Goal: Information Seeking & Learning: Compare options

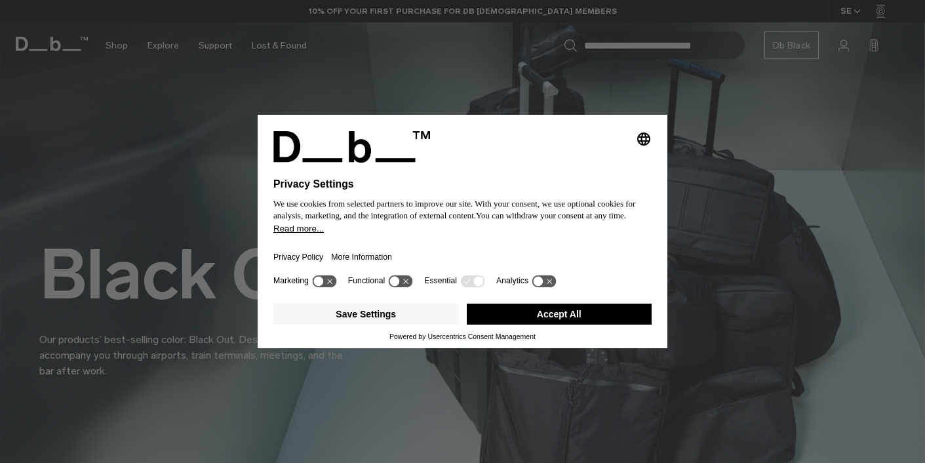
click at [560, 309] on button "Accept All" at bounding box center [559, 313] width 185 height 21
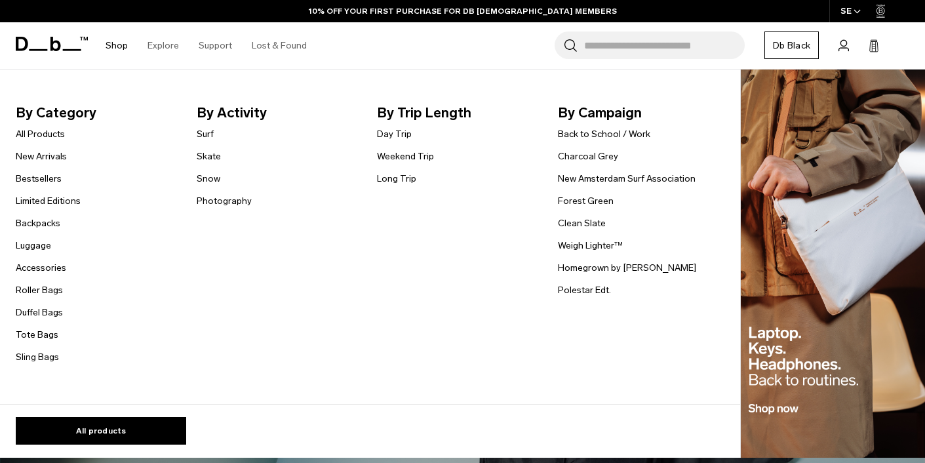
click at [117, 48] on link "Shop" at bounding box center [117, 45] width 22 height 47
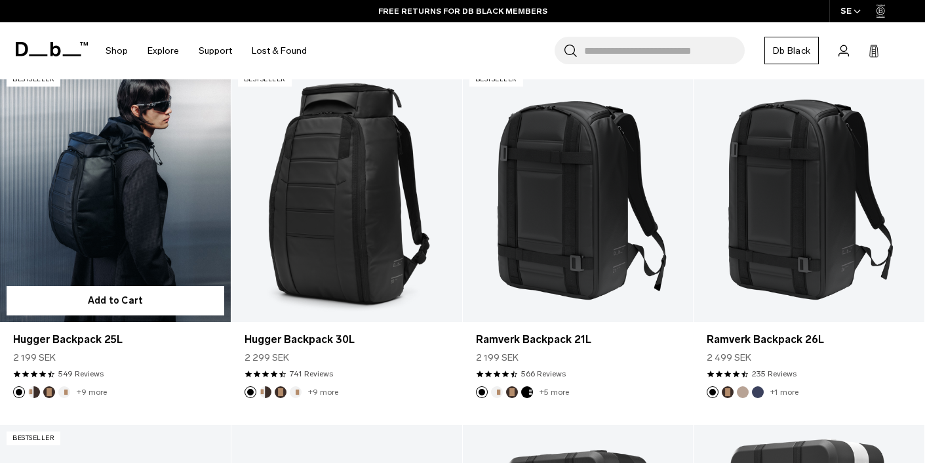
click at [90, 184] on link "Hugger Backpack 25L" at bounding box center [115, 194] width 231 height 256
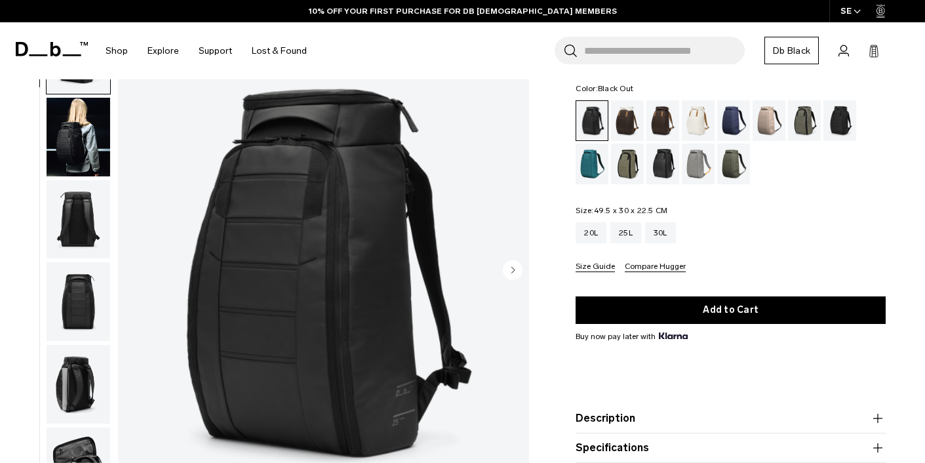
scroll to position [73, 0]
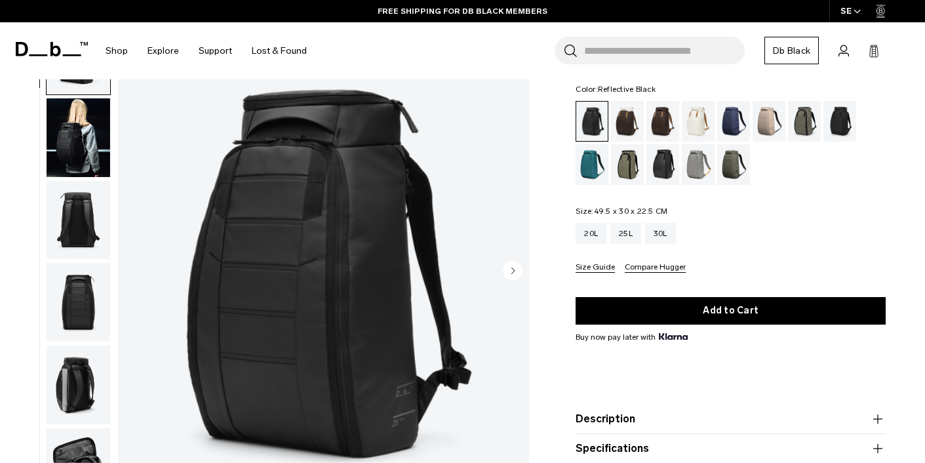
click at [667, 179] on div "Reflective Black" at bounding box center [662, 164] width 33 height 41
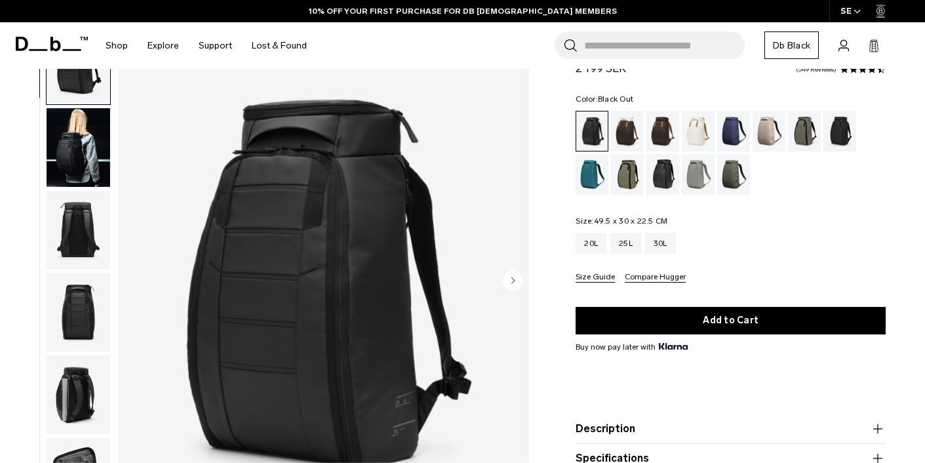
scroll to position [64, 0]
click at [729, 185] on div "Moss Green" at bounding box center [733, 174] width 33 height 41
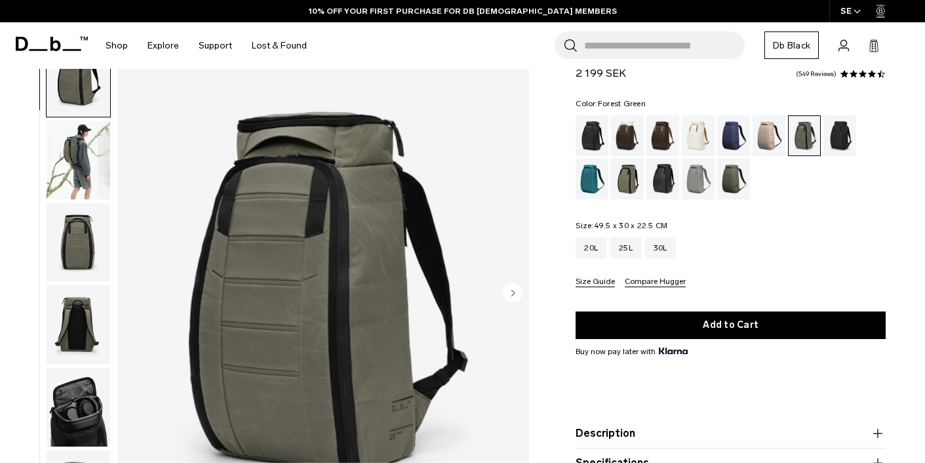
scroll to position [51, 0]
click at [658, 134] on div "Espresso" at bounding box center [662, 135] width 33 height 41
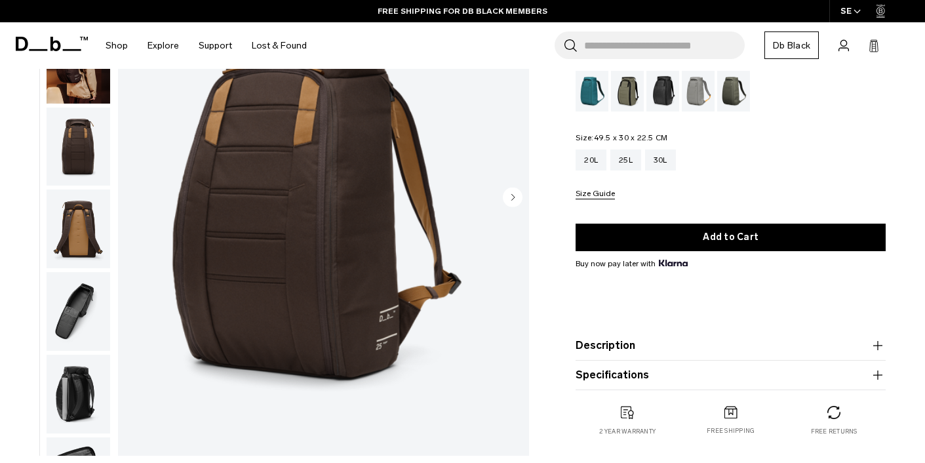
scroll to position [147, 0]
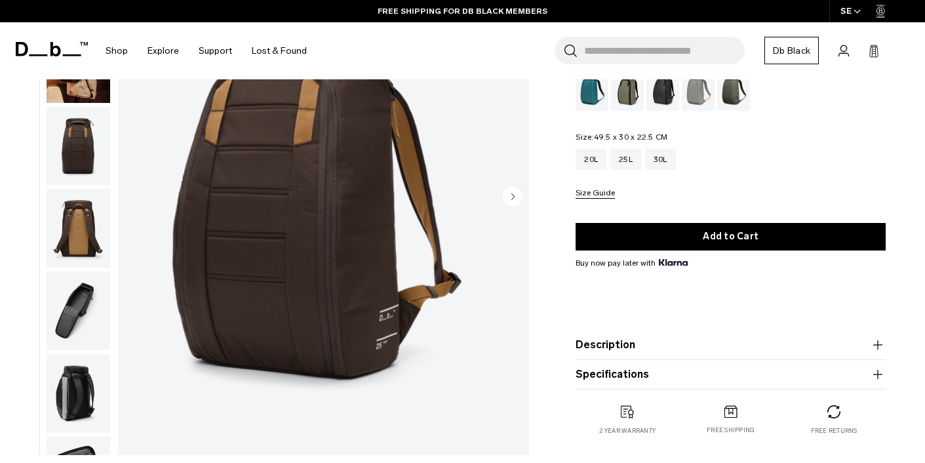
click at [597, 199] on button "Size Guide" at bounding box center [594, 194] width 39 height 10
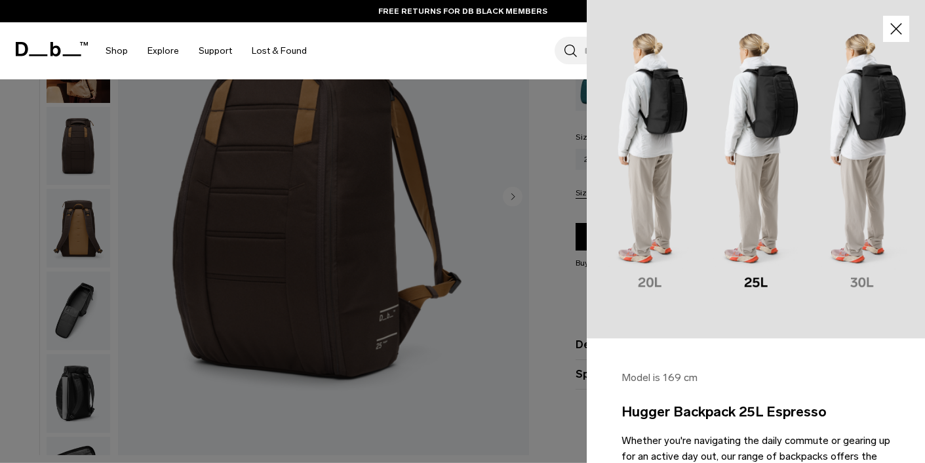
scroll to position [0, 0]
click at [898, 26] on icon "button" at bounding box center [896, 29] width 19 height 19
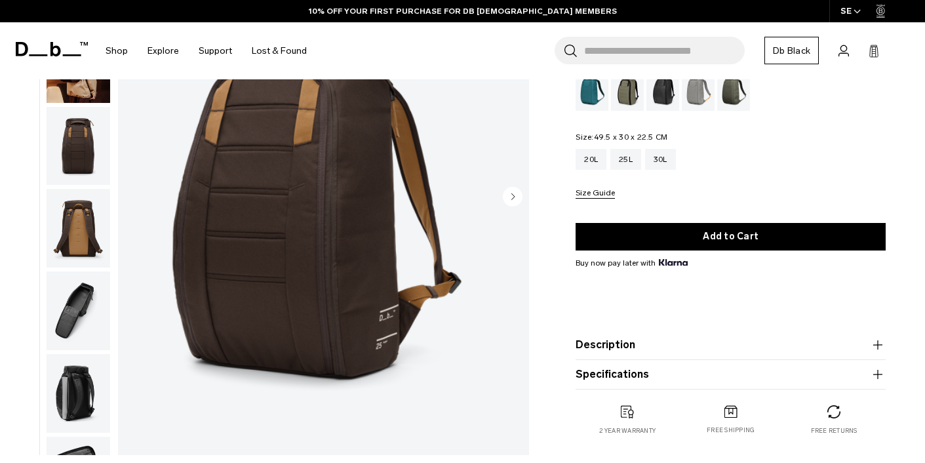
click at [64, 305] on img "button" at bounding box center [79, 310] width 64 height 79
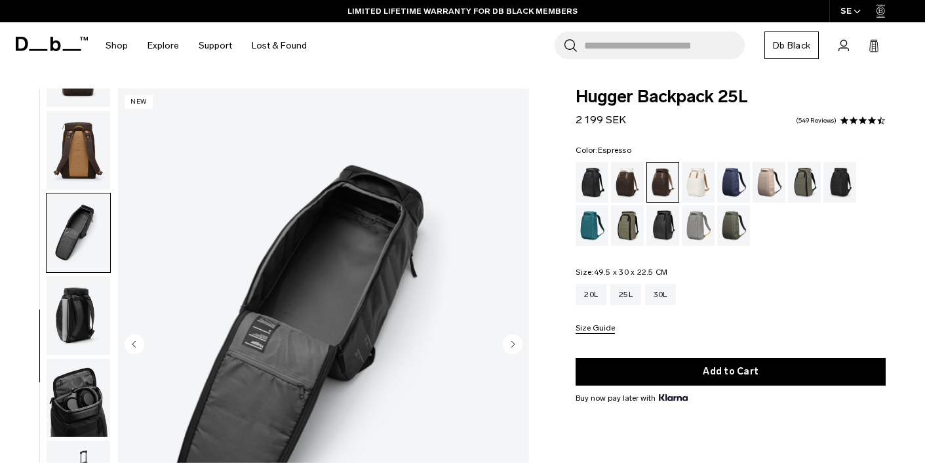
click at [664, 184] on div "Espresso" at bounding box center [663, 182] width 32 height 39
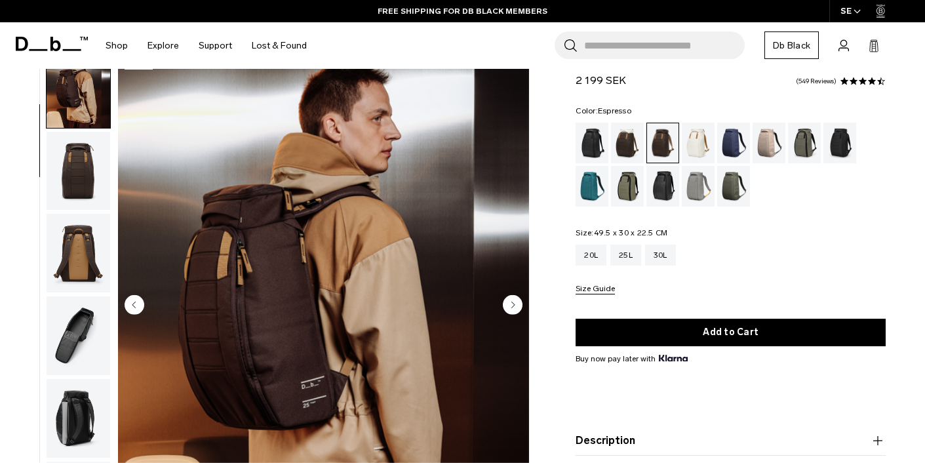
scroll to position [37, 0]
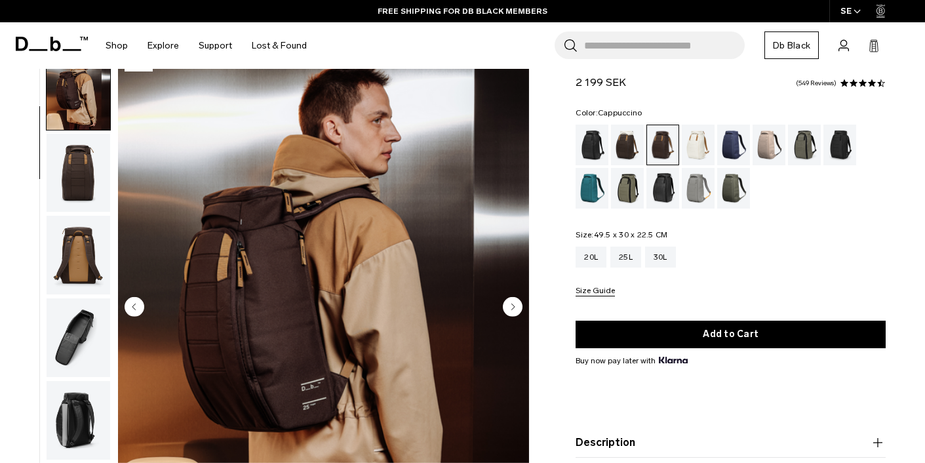
click at [629, 144] on div "Cappuccino" at bounding box center [627, 145] width 33 height 41
